Goal: Complete application form: Complete application form

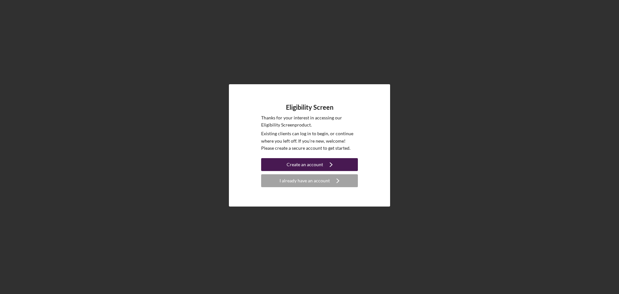
click at [310, 164] on div "Create an account" at bounding box center [304, 164] width 36 height 13
click at [298, 162] on div "Create an account" at bounding box center [304, 164] width 36 height 13
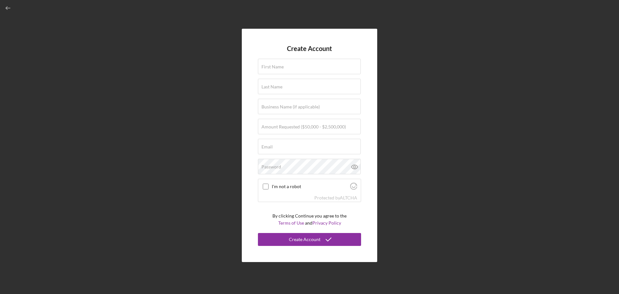
click at [421, 88] on div "Create Account First Name Last Name Business Name (if applicable) Amount Reques…" at bounding box center [309, 145] width 612 height 290
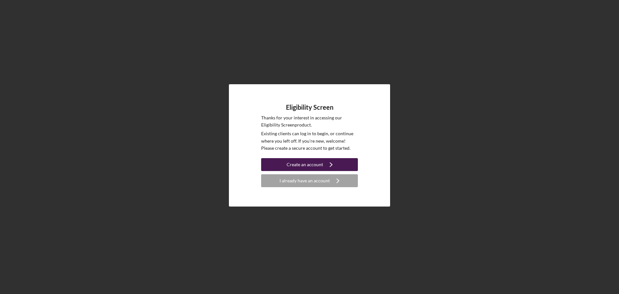
click at [304, 164] on div "Create an account" at bounding box center [304, 164] width 36 height 13
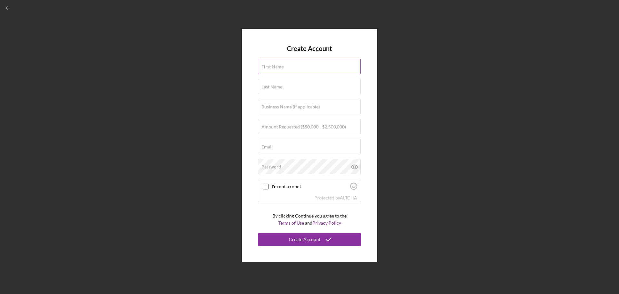
click at [280, 69] on label "First Name" at bounding box center [272, 66] width 22 height 5
click at [280, 69] on input "First Name" at bounding box center [309, 66] width 103 height 15
click at [265, 188] on input "I'm not a robot" at bounding box center [266, 186] width 6 height 6
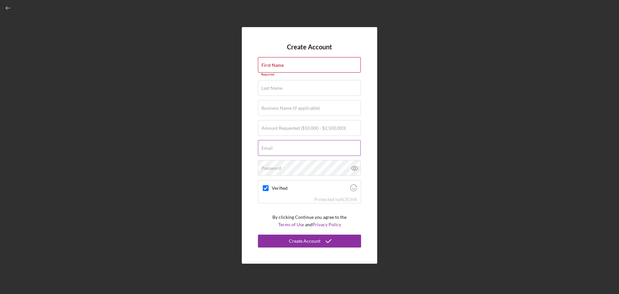
click at [273, 148] on input "Email" at bounding box center [309, 147] width 103 height 15
checkbox input "true"
type input "srmdirector@rst-nsn.gov"
type input "kenneth"
type input "ladeaux"
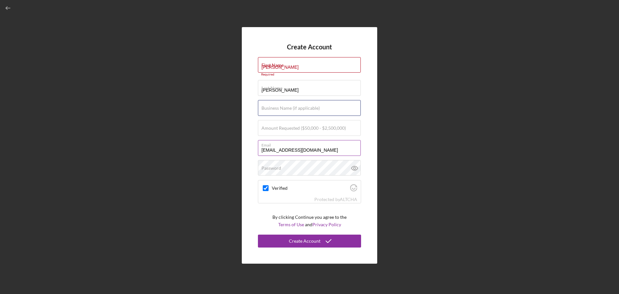
type input "Rosebud Sioux Tribe"
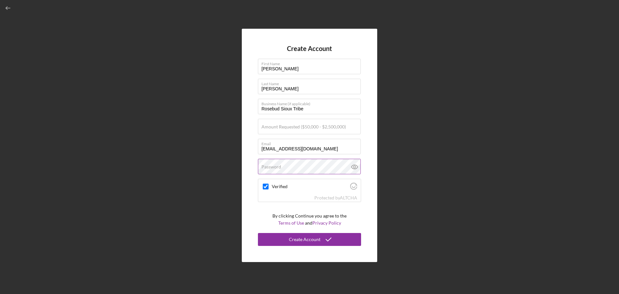
click at [293, 164] on div "Password" at bounding box center [309, 167] width 103 height 16
click at [406, 146] on div "Create Account First Name kenneth Last Name ladeaux Business Name (if applicabl…" at bounding box center [309, 145] width 612 height 290
click at [286, 165] on div "Password Icon/icon-validation-no At least 12 characters Icon/icon-validation-no…" at bounding box center [309, 167] width 103 height 16
click at [357, 167] on icon at bounding box center [354, 167] width 6 height 4
click at [313, 238] on div "Create Account" at bounding box center [305, 239] width 32 height 13
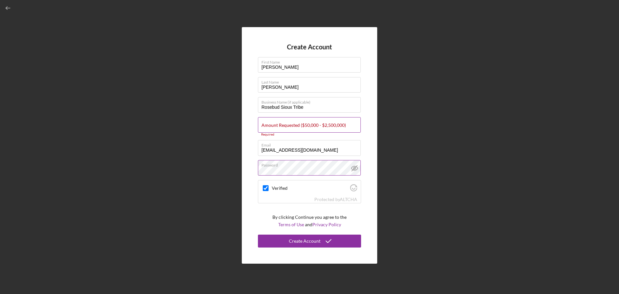
click at [280, 125] on label "Amount Requested ($50,000 - $2,500,000)" at bounding box center [303, 124] width 84 height 5
click at [280, 125] on input "Amount Requested ($50,000 - $2,500,000)" at bounding box center [309, 124] width 103 height 15
checkbox input "true"
type input "$25"
checkbox input "true"
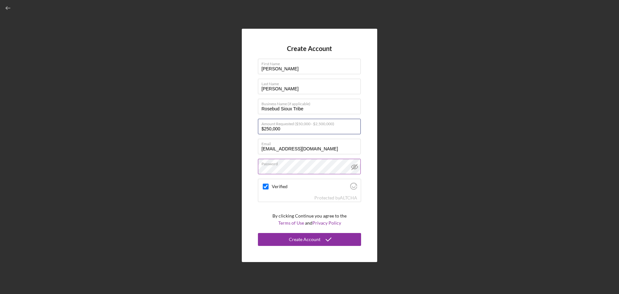
type input "$2,500,000"
checkbox input "true"
type input "$2,500,000"
drag, startPoint x: 301, startPoint y: 230, endPoint x: 300, endPoint y: 234, distance: 3.6
click at [300, 233] on form "Create Account First Name kenneth Last Name ladeaux Business Name (if applicabl…" at bounding box center [309, 145] width 103 height 201
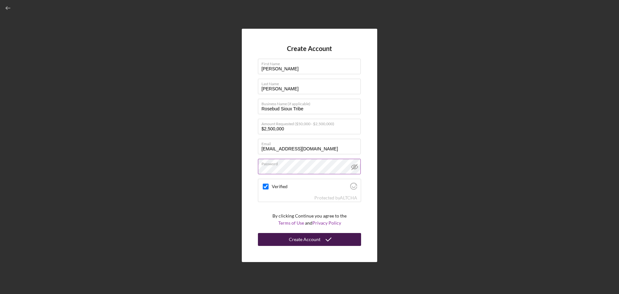
checkbox input "true"
click at [302, 240] on div "Create Account" at bounding box center [305, 239] width 32 height 13
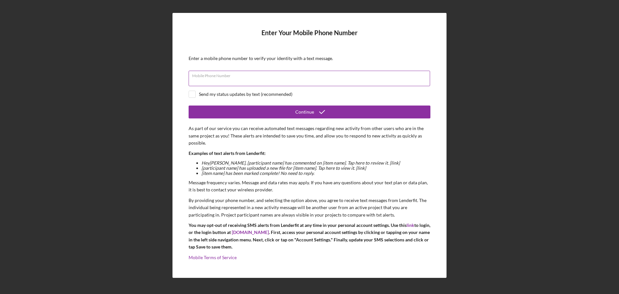
click at [214, 74] on div "Mobile Phone Number" at bounding box center [310, 79] width 242 height 16
type input "(605) 319-1862"
click at [192, 93] on input "checkbox" at bounding box center [192, 94] width 6 height 6
checkbox input "true"
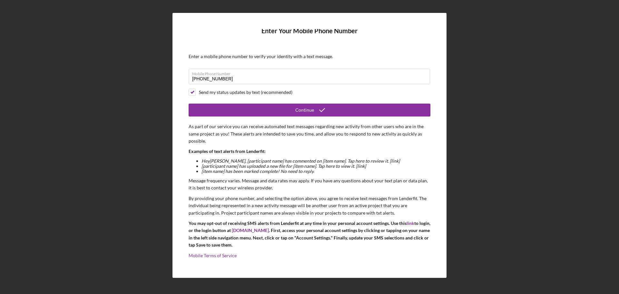
scroll to position [3, 0]
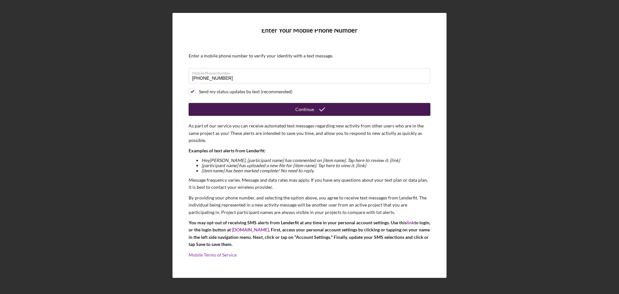
click at [297, 111] on div "Continue" at bounding box center [304, 109] width 19 height 13
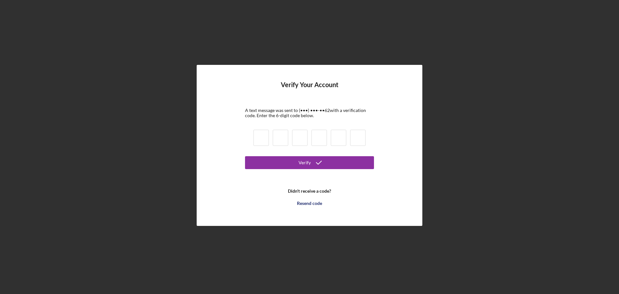
click at [266, 130] on div at bounding box center [309, 139] width 116 height 22
click at [265, 138] on input at bounding box center [260, 138] width 15 height 16
type input "0"
type input "3"
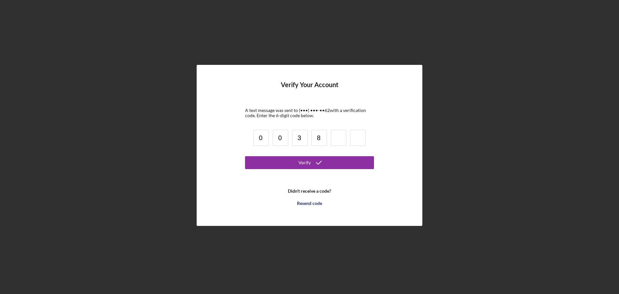
type input "8"
type input "4"
type input "1"
click at [306, 161] on div "Verify" at bounding box center [304, 162] width 12 height 13
